Goal: Information Seeking & Learning: Learn about a topic

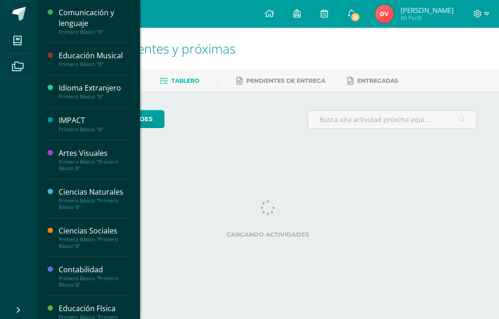
click at [18, 35] on span at bounding box center [17, 40] width 21 height 21
click at [20, 36] on icon at bounding box center [17, 40] width 8 height 9
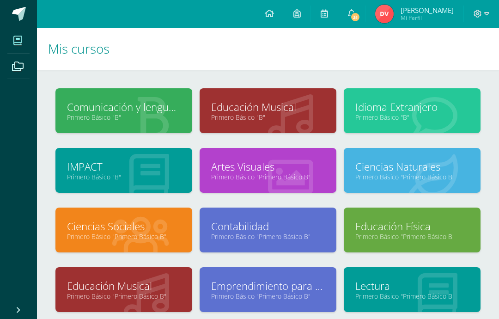
click at [98, 104] on link "Comunicación y lenguaje" at bounding box center [124, 107] width 114 height 14
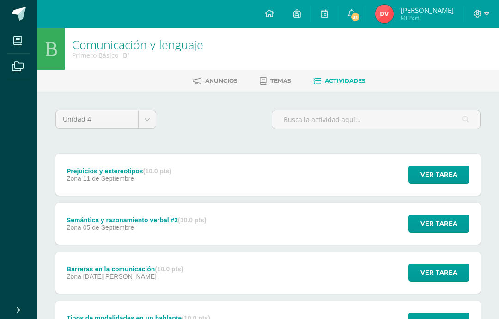
click at [191, 172] on div "Prejuicios y estereotipos (10.0 pts) Zona [DATE] Ver tarea Prejuicios y estereo…" at bounding box center [267, 175] width 425 height 42
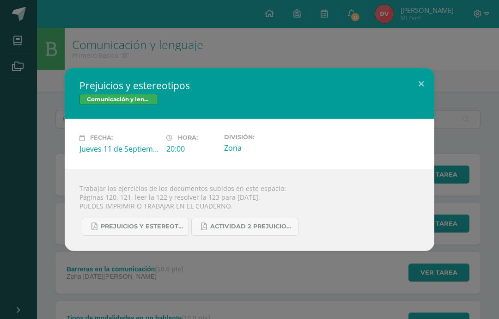
click at [226, 37] on div "Prejuicios y estereotipos Comunicación y lenguaje Fecha: [DATE] Hora: 20:00 Div…" at bounding box center [249, 159] width 499 height 319
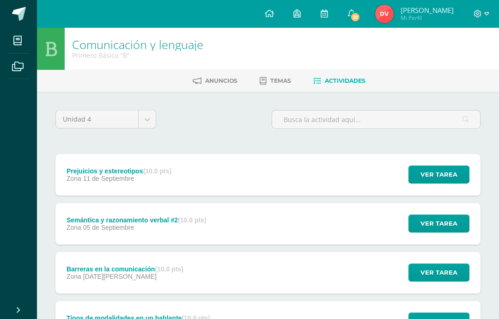
click at [357, 15] on span "31" at bounding box center [355, 17] width 10 height 10
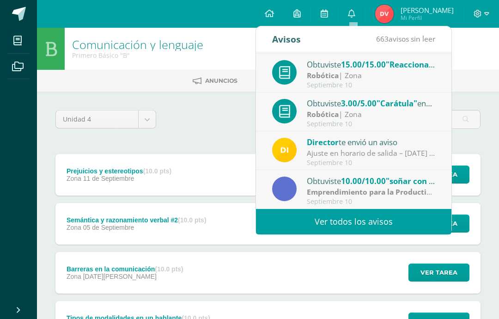
scroll to position [154, 0]
click at [408, 218] on link "Ver todos los avisos" at bounding box center [354, 221] width 196 height 25
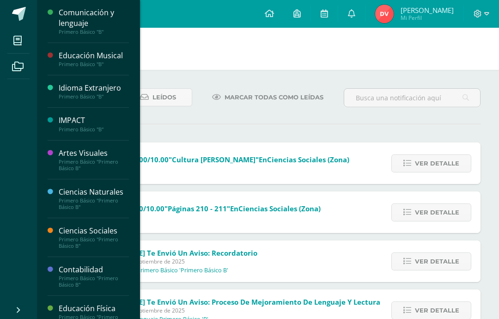
click at [23, 37] on span at bounding box center [17, 40] width 21 height 21
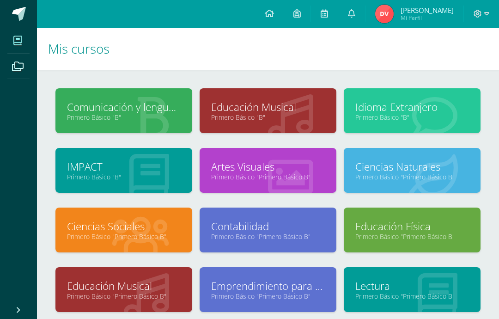
click at [146, 141] on div "Comunicación y lenguaje Primero Básico "B"" at bounding box center [124, 118] width 144 height 60
click at [155, 119] on link "Primero Básico "B"" at bounding box center [124, 117] width 114 height 9
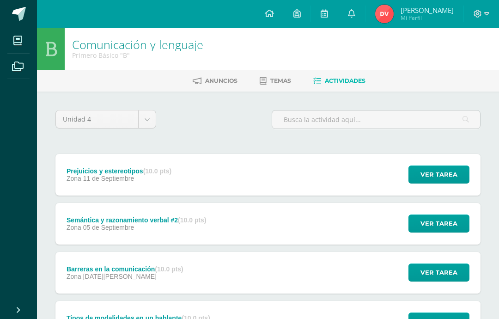
click at [428, 166] on button "Ver tarea" at bounding box center [439, 175] width 61 height 18
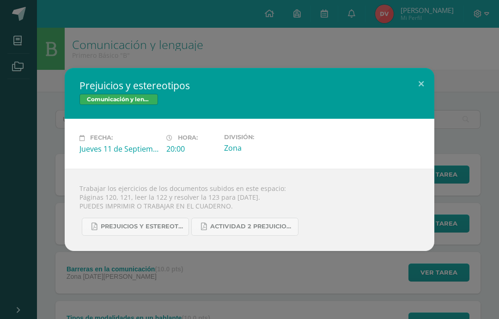
click at [267, 223] on link "Actividad 2 Prejuicios y estereotipos.pdf" at bounding box center [244, 227] width 107 height 18
